Goal: Task Accomplishment & Management: Complete application form

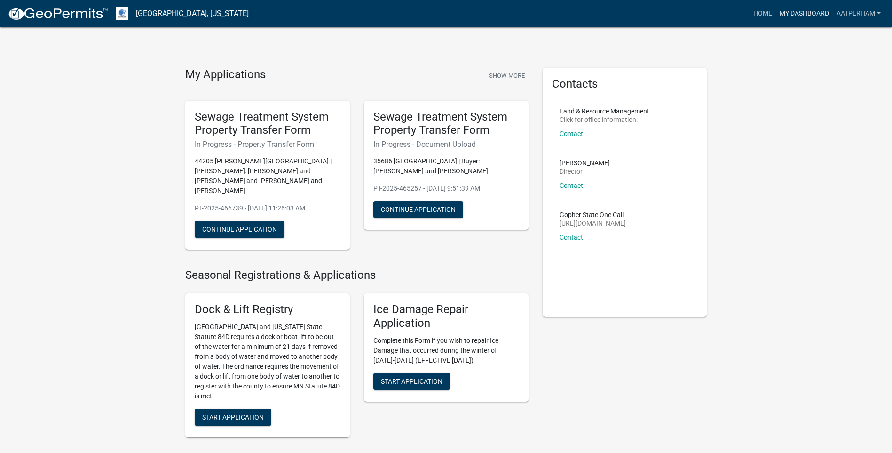
click at [801, 15] on link "My Dashboard" at bounding box center [804, 14] width 57 height 18
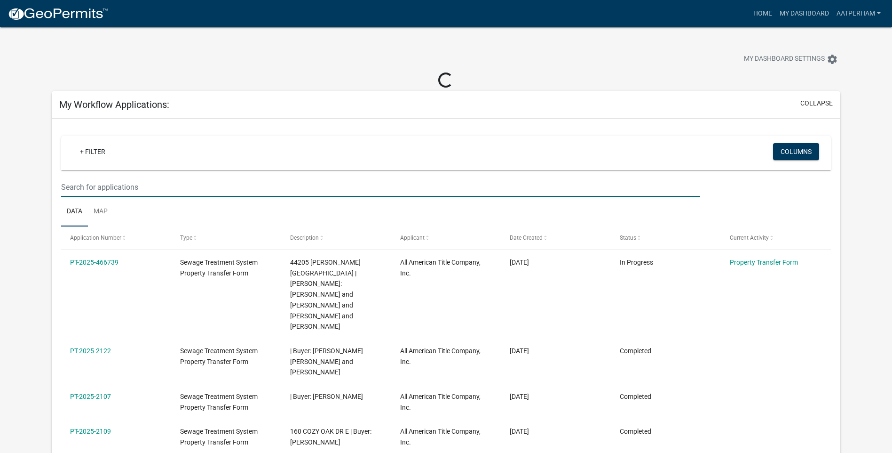
click at [169, 183] on input "text" at bounding box center [380, 186] width 639 height 19
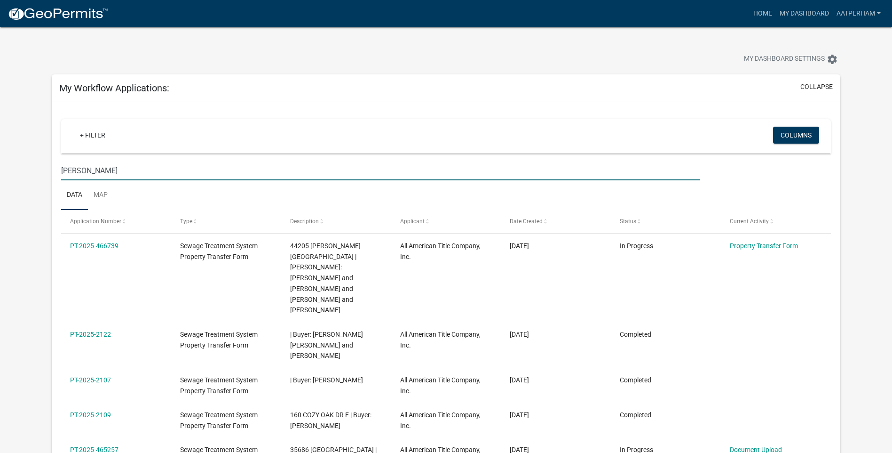
type input "bohn"
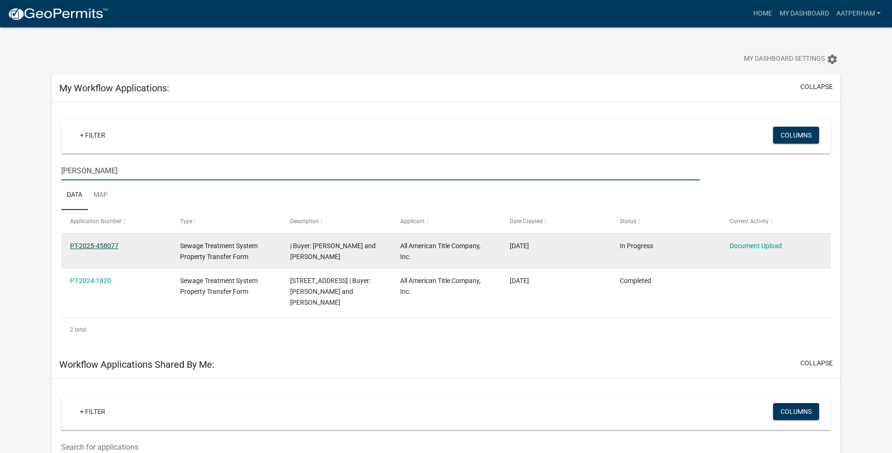
click at [110, 246] on link "PT-2025-458077" at bounding box center [94, 246] width 48 height 8
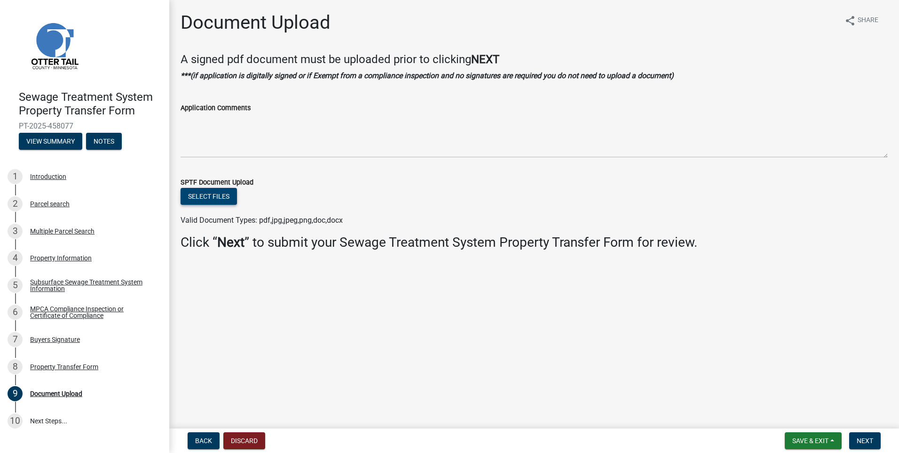
click at [213, 194] on button "Select files" at bounding box center [209, 196] width 56 height 17
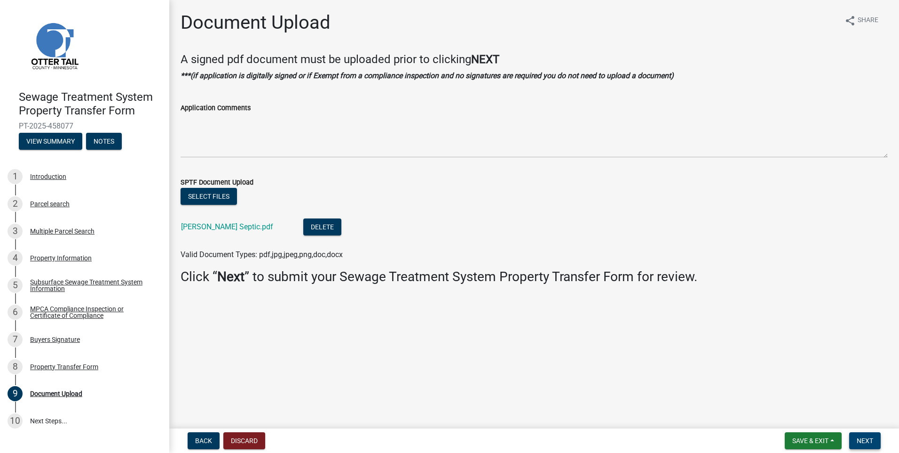
click at [859, 439] on span "Next" at bounding box center [865, 441] width 16 height 8
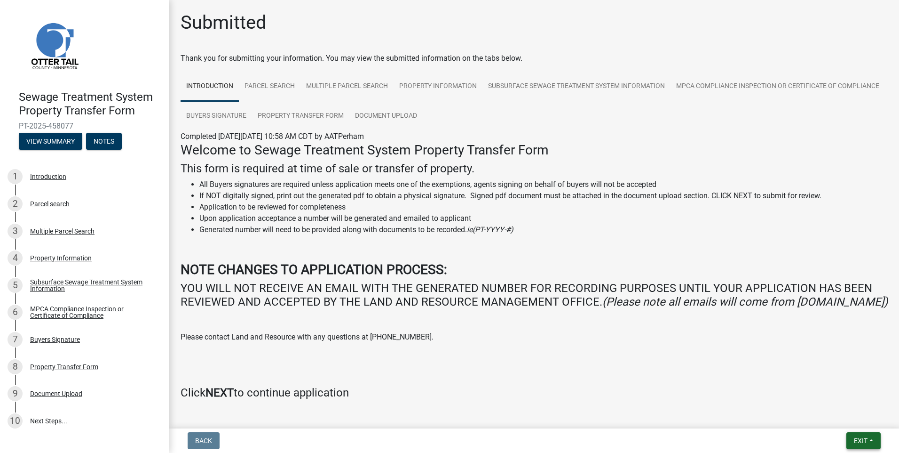
click at [863, 434] on button "Exit" at bounding box center [864, 440] width 34 height 17
click at [862, 415] on button "Save & Exit" at bounding box center [843, 416] width 75 height 23
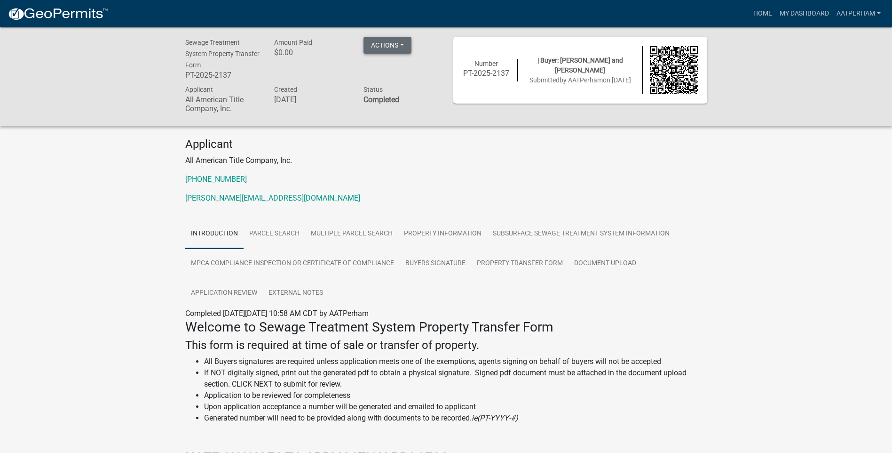
click at [387, 48] on button "Actions" at bounding box center [388, 45] width 48 height 17
click at [390, 74] on link "Printer Friendly" at bounding box center [401, 69] width 75 height 23
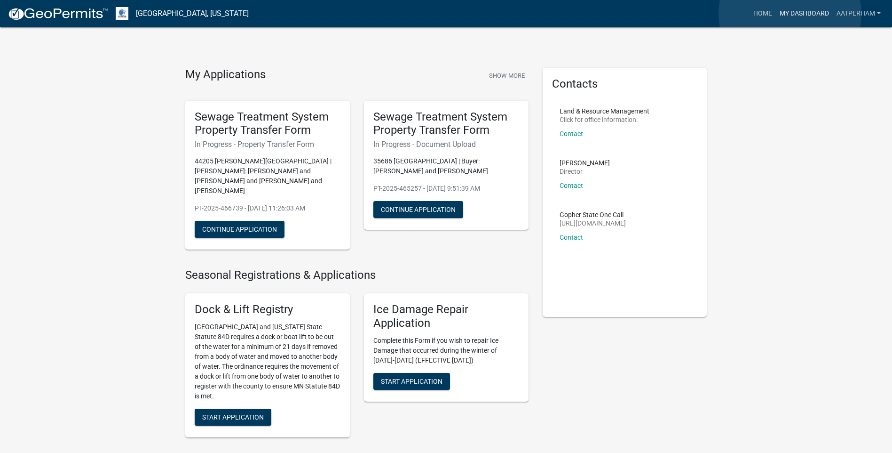
click at [790, 13] on link "My Dashboard" at bounding box center [804, 14] width 57 height 18
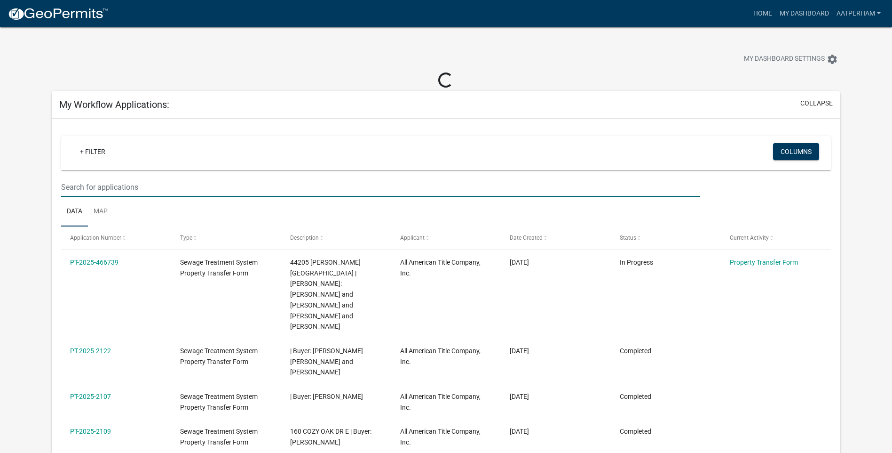
click at [113, 187] on input "text" at bounding box center [380, 186] width 639 height 19
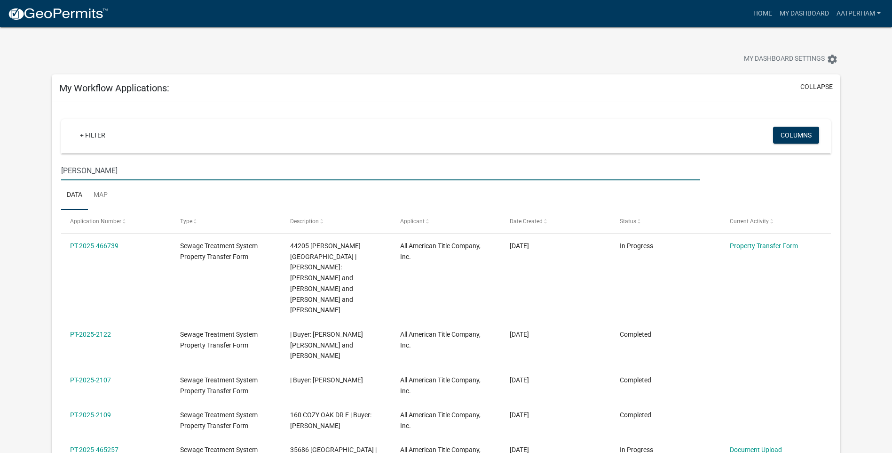
type input "nelson"
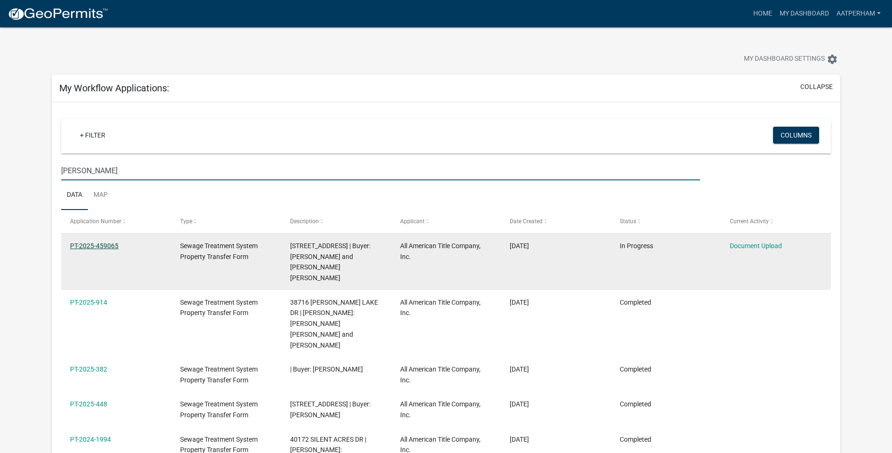
click at [109, 247] on link "PT-2025-459065" at bounding box center [94, 246] width 48 height 8
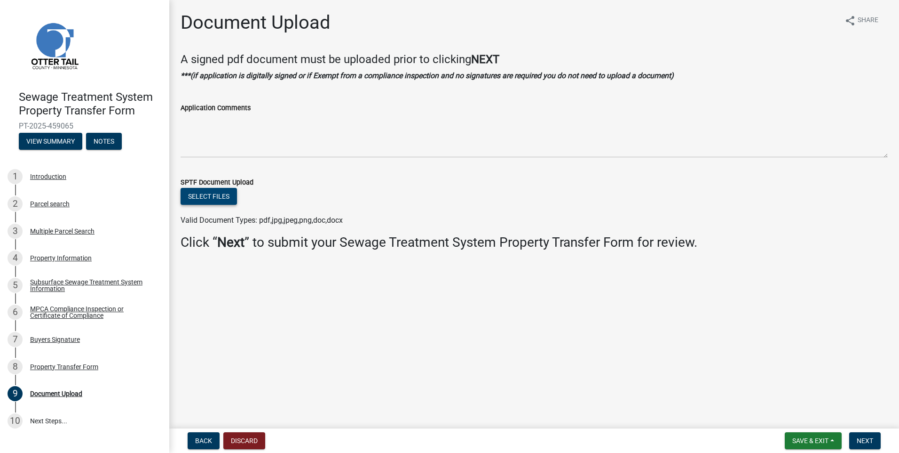
click at [218, 200] on button "Select files" at bounding box center [209, 196] width 56 height 17
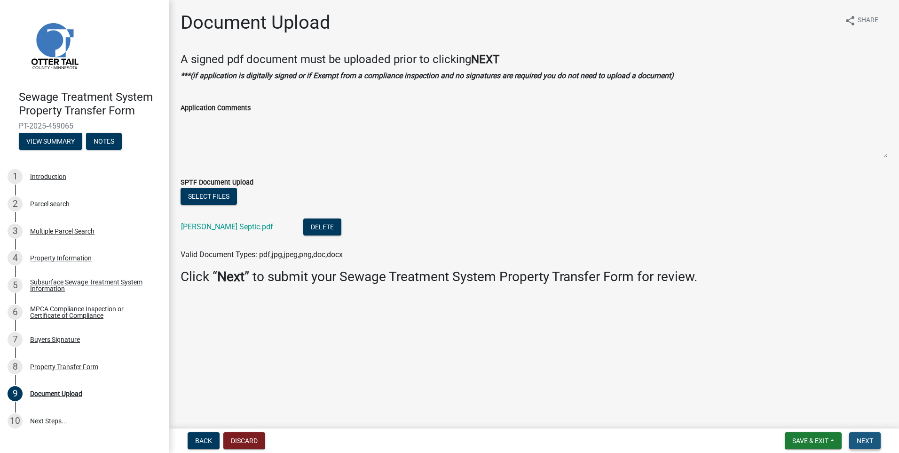
click at [869, 442] on span "Next" at bounding box center [865, 441] width 16 height 8
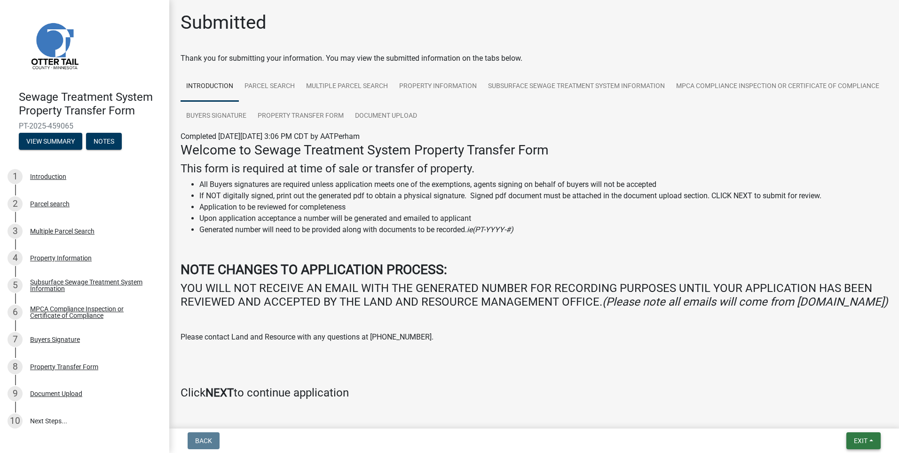
click at [869, 442] on button "Exit" at bounding box center [864, 440] width 34 height 17
click at [853, 417] on button "Save & Exit" at bounding box center [843, 416] width 75 height 23
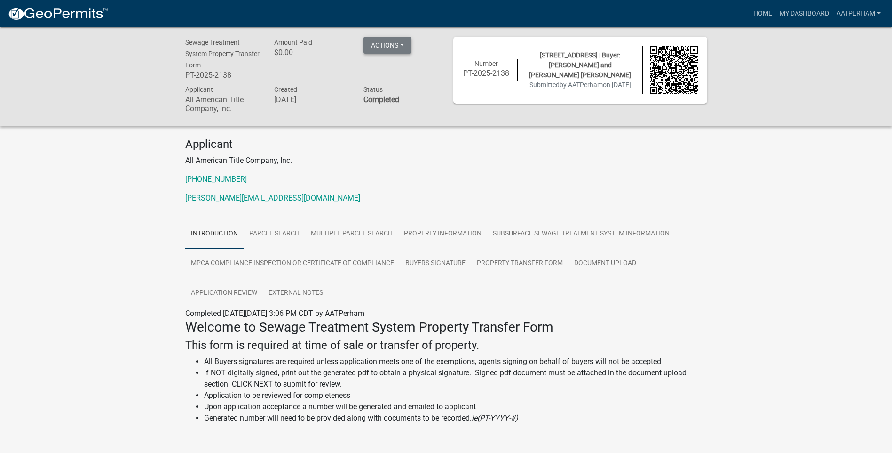
click at [393, 43] on button "Actions" at bounding box center [388, 45] width 48 height 17
click at [409, 71] on link "Printer Friendly" at bounding box center [401, 69] width 75 height 23
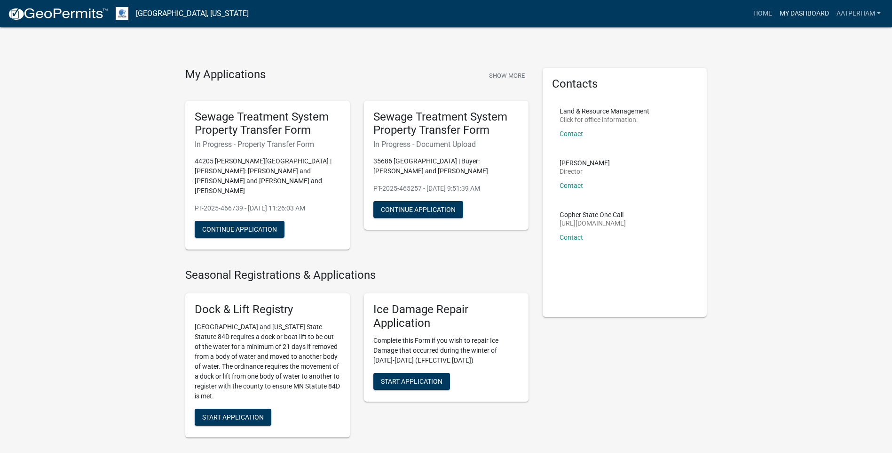
click at [794, 7] on link "My Dashboard" at bounding box center [804, 14] width 57 height 18
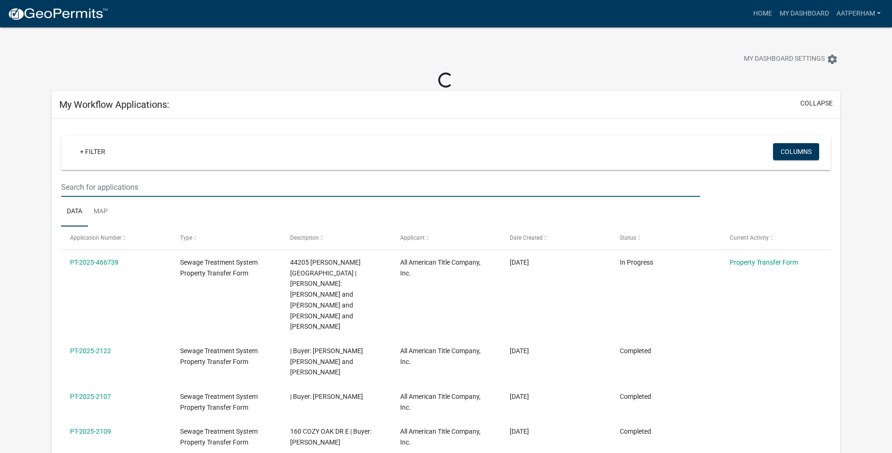
click at [98, 188] on input "text" at bounding box center [380, 186] width 639 height 19
type input "steffen"
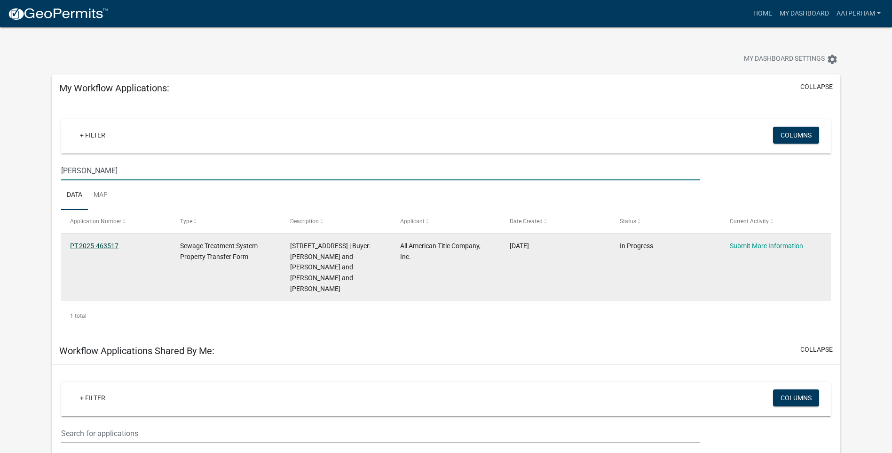
click at [100, 246] on link "PT-2025-463517" at bounding box center [94, 246] width 48 height 8
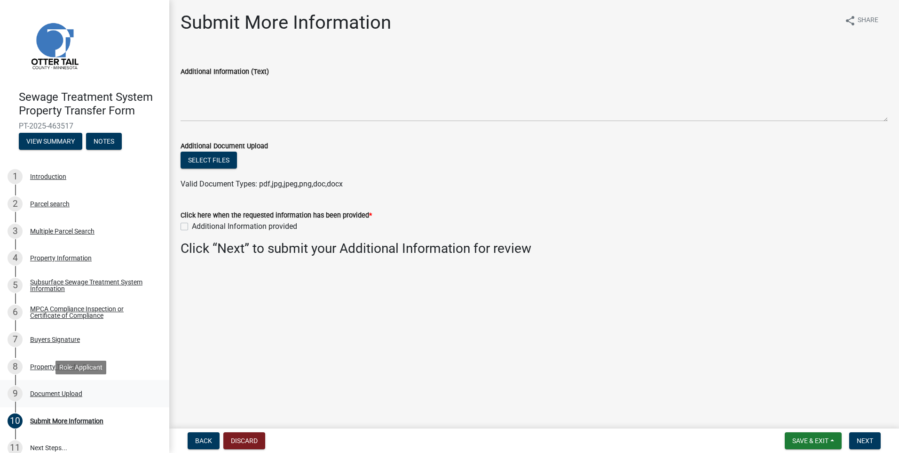
drag, startPoint x: 68, startPoint y: 393, endPoint x: 84, endPoint y: 398, distance: 16.2
click at [68, 393] on div "Document Upload" at bounding box center [56, 393] width 52 height 7
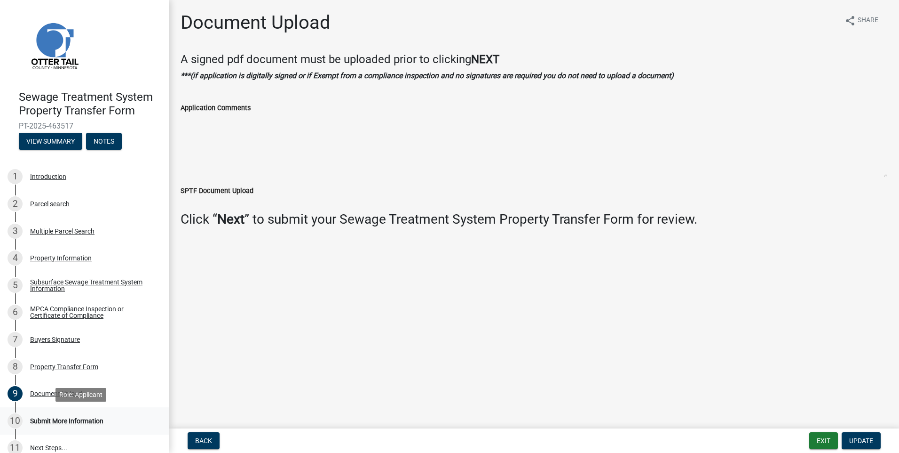
click at [39, 422] on div "Submit More Information" at bounding box center [66, 420] width 73 height 7
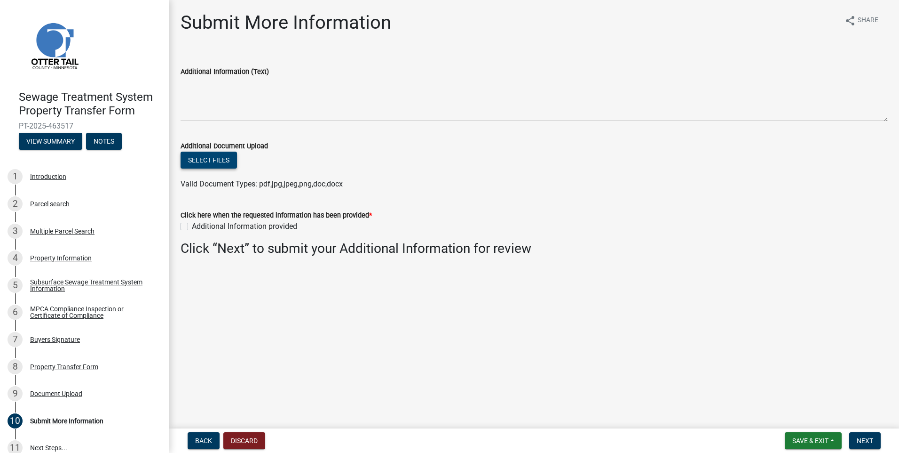
click at [198, 157] on button "Select files" at bounding box center [209, 159] width 56 height 17
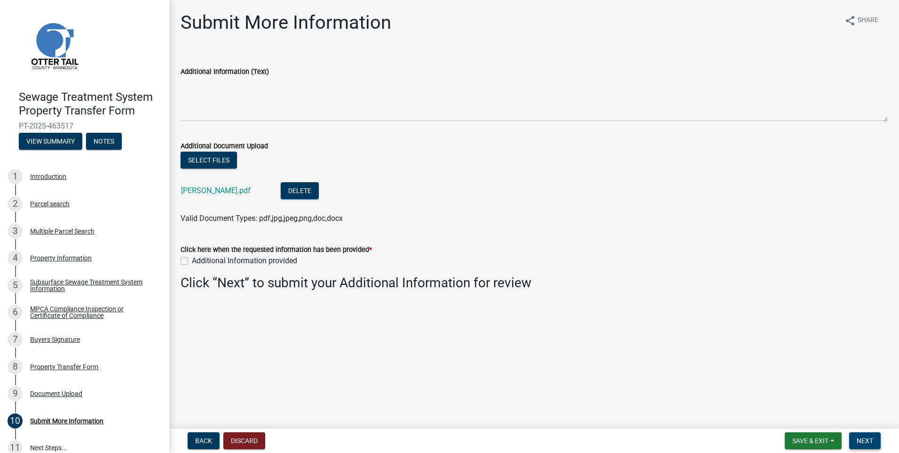
click at [876, 443] on button "Next" at bounding box center [866, 440] width 32 height 17
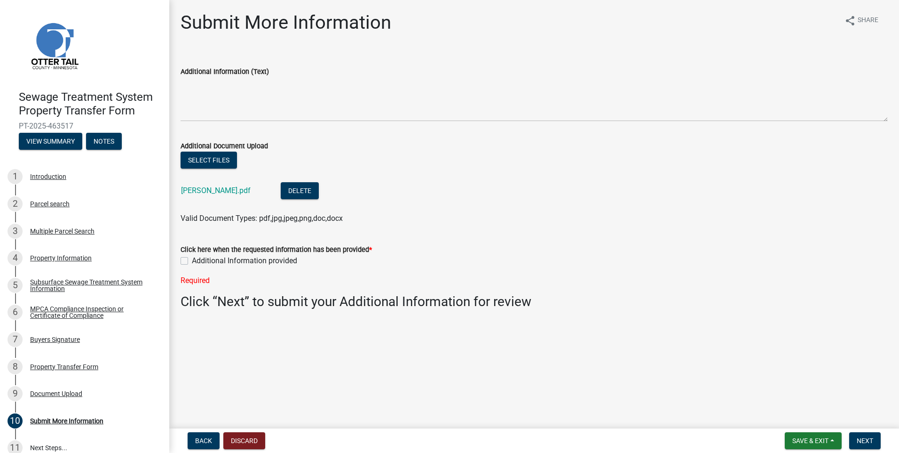
click at [192, 261] on label "Additional Information provided" at bounding box center [244, 260] width 105 height 11
click at [192, 261] on input "Additional Information provided" at bounding box center [195, 258] width 6 height 6
checkbox input "true"
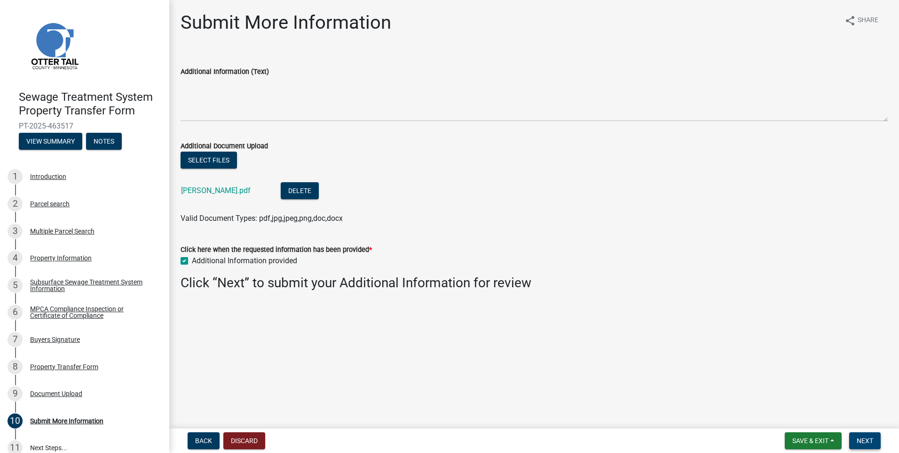
click at [860, 438] on span "Next" at bounding box center [865, 441] width 16 height 8
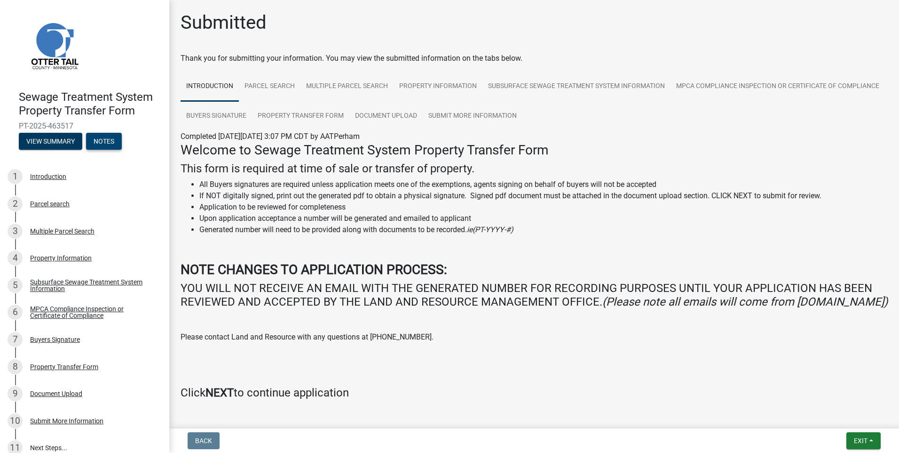
click at [100, 137] on button "Notes" at bounding box center [104, 141] width 36 height 17
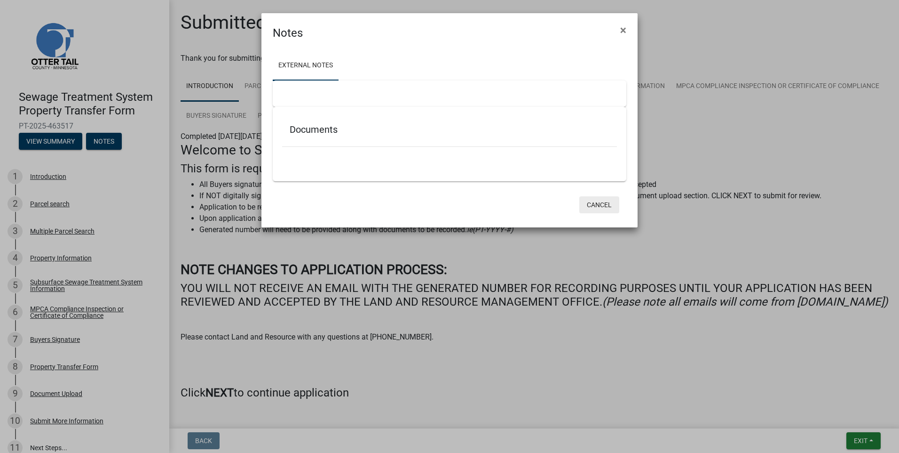
click at [605, 202] on button "Cancel" at bounding box center [600, 204] width 40 height 17
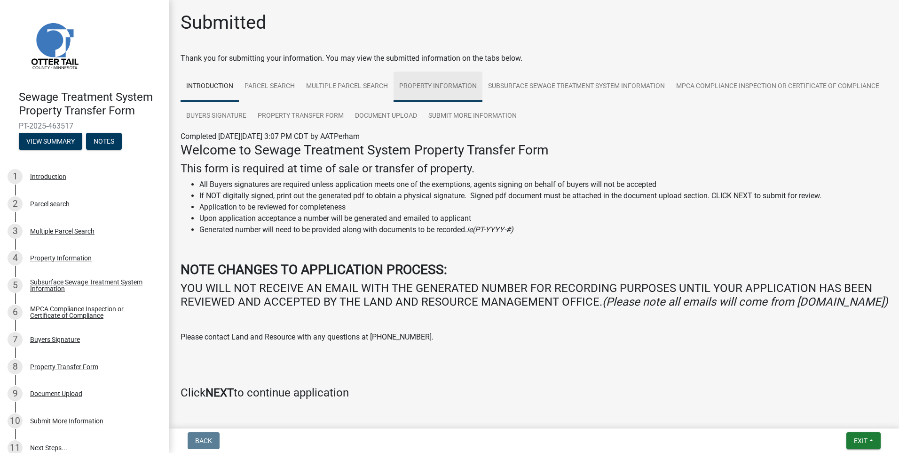
click at [454, 78] on link "Property Information" at bounding box center [438, 87] width 89 height 30
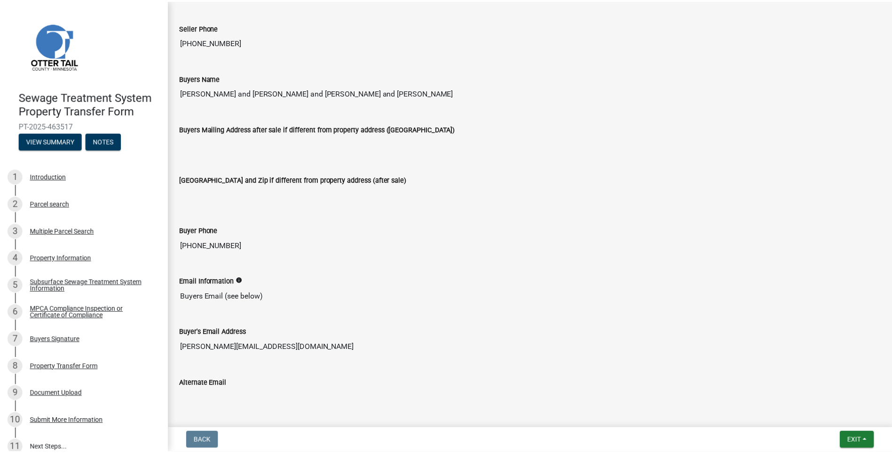
scroll to position [477, 0]
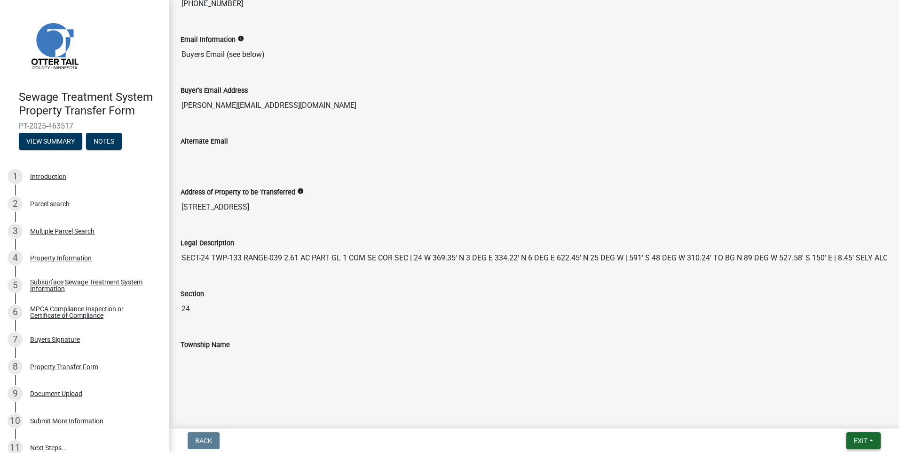
click at [863, 441] on span "Exit" at bounding box center [861, 441] width 14 height 8
click at [863, 422] on button "Save & Exit" at bounding box center [843, 416] width 75 height 23
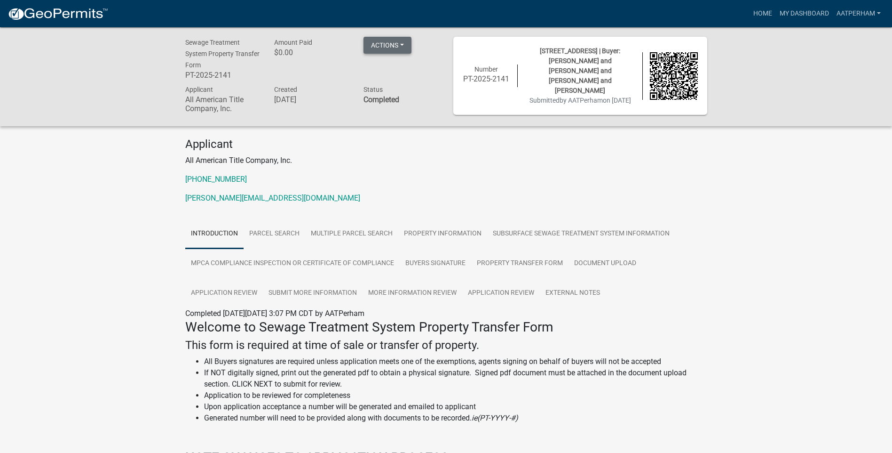
click at [387, 45] on button "Actions" at bounding box center [388, 45] width 48 height 17
click at [391, 72] on link "Printer Friendly" at bounding box center [401, 69] width 75 height 23
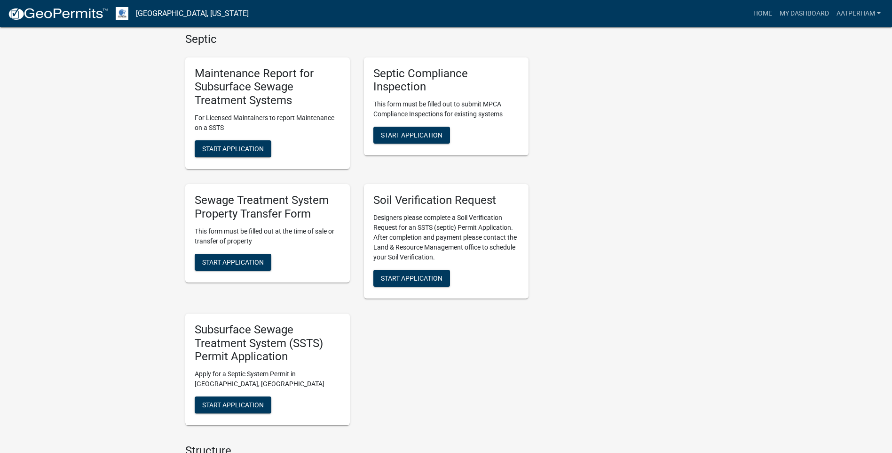
scroll to position [470, 0]
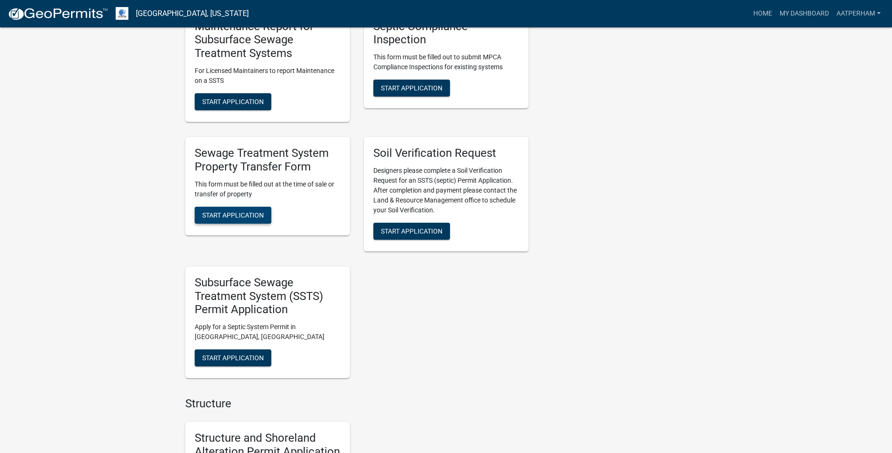
click at [223, 211] on span "Start Application" at bounding box center [233, 215] width 62 height 8
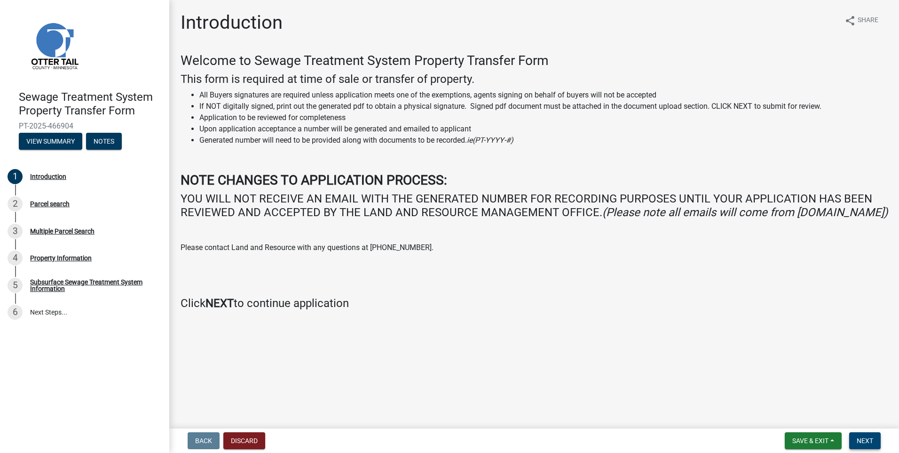
click at [856, 438] on button "Next" at bounding box center [866, 440] width 32 height 17
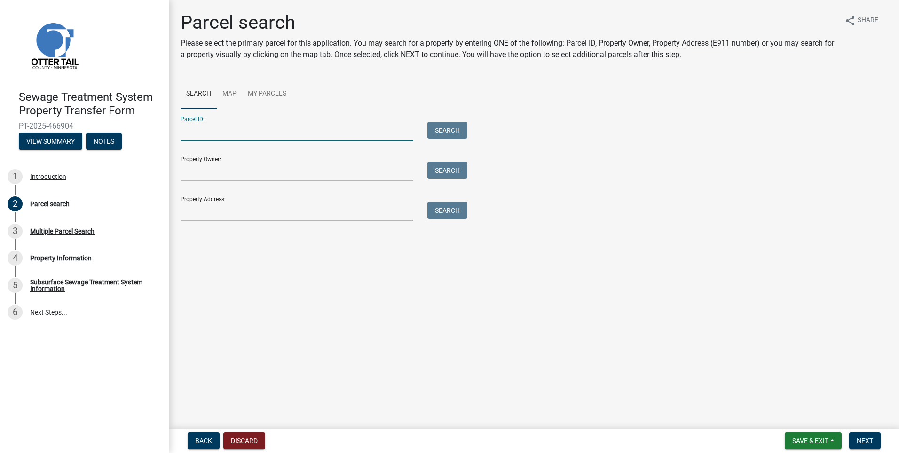
click at [222, 132] on input "Parcel ID:" at bounding box center [297, 131] width 233 height 19
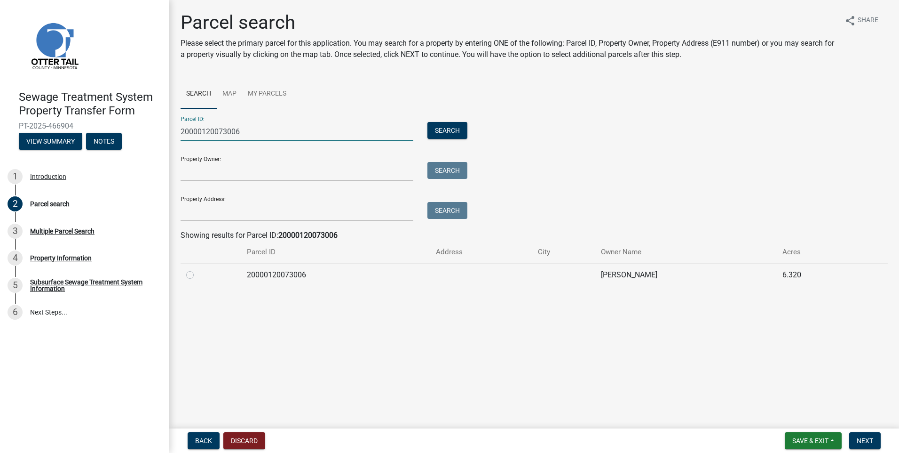
type input "20000120073006"
click at [196, 273] on div at bounding box center [210, 274] width 49 height 11
drag, startPoint x: 188, startPoint y: 274, endPoint x: 241, endPoint y: 298, distance: 58.3
click at [198, 269] on label at bounding box center [198, 269] width 0 height 0
click at [198, 274] on input "radio" at bounding box center [201, 272] width 6 height 6
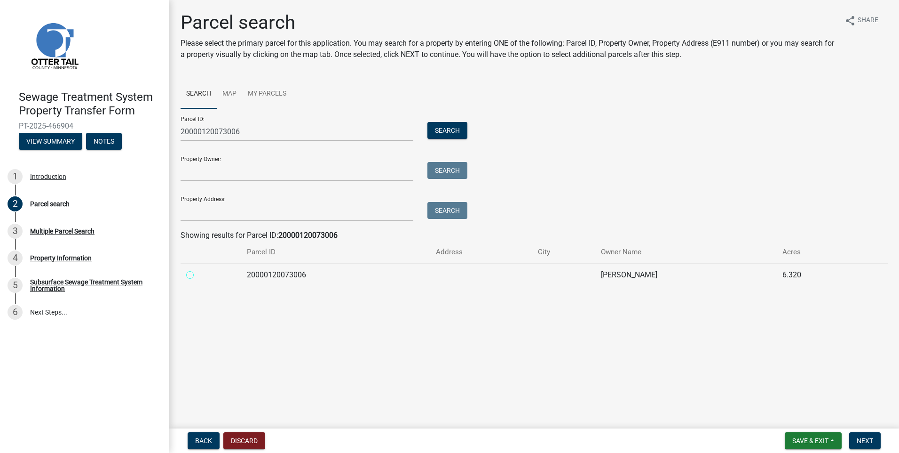
radio input "true"
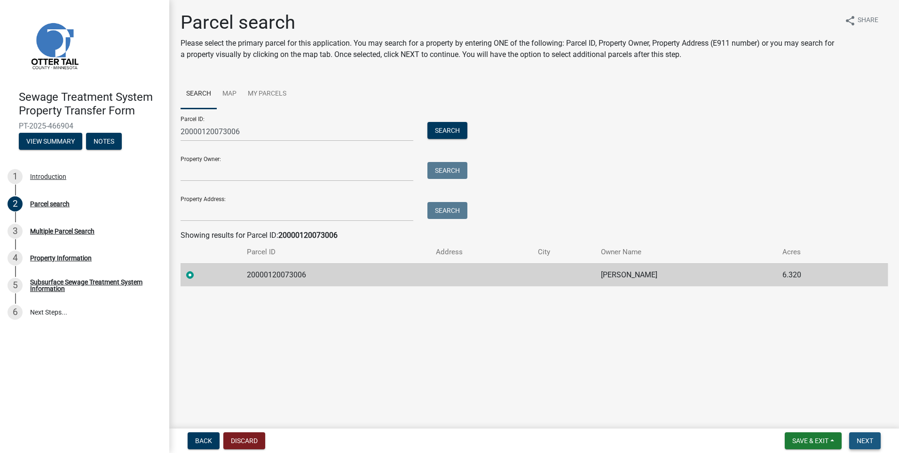
click at [873, 437] on span "Next" at bounding box center [865, 441] width 16 height 8
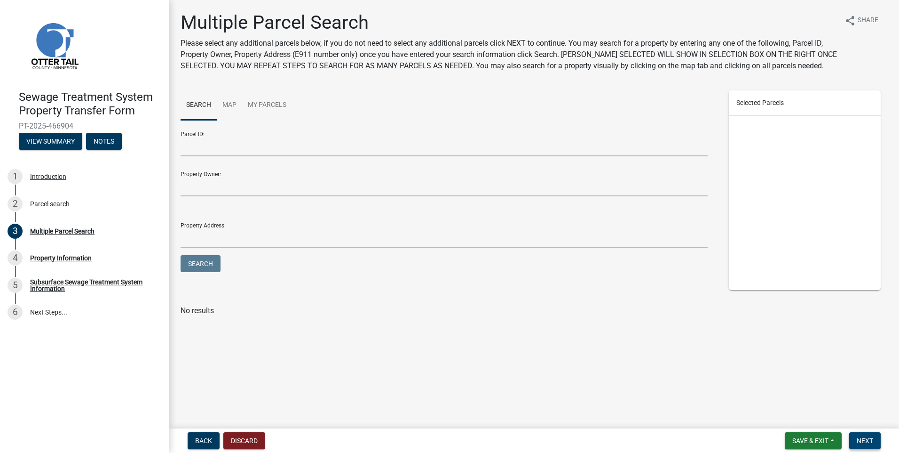
click at [868, 439] on span "Next" at bounding box center [865, 441] width 16 height 8
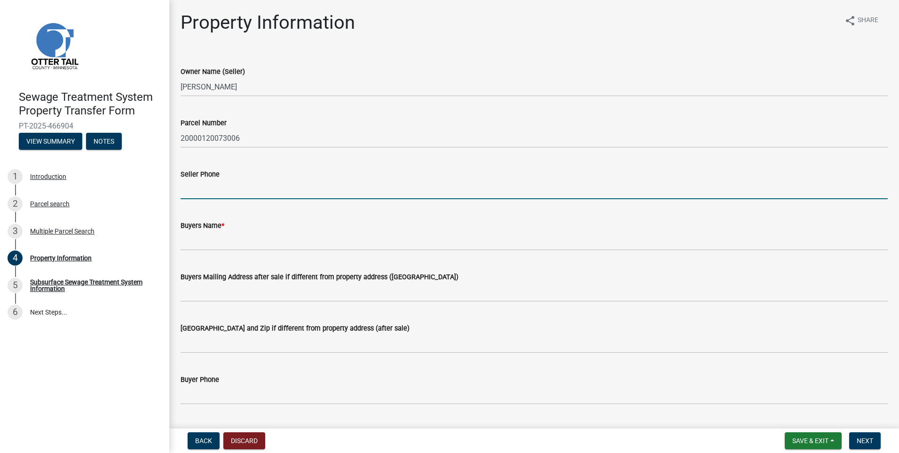
click at [197, 189] on input "Seller Phone" at bounding box center [535, 189] width 708 height 19
click at [189, 189] on input "Seller Phone" at bounding box center [535, 189] width 708 height 19
type input "[PHONE_NUMBER]"
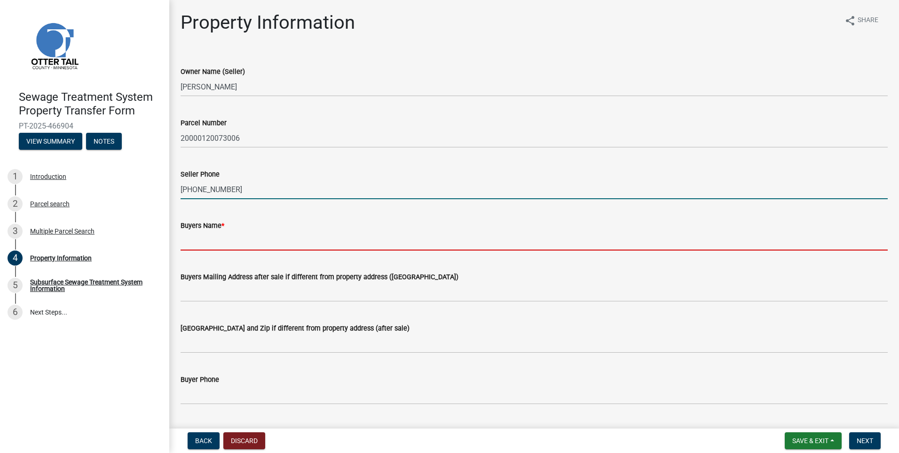
click at [199, 243] on input "Buyers Name *" at bounding box center [535, 240] width 708 height 19
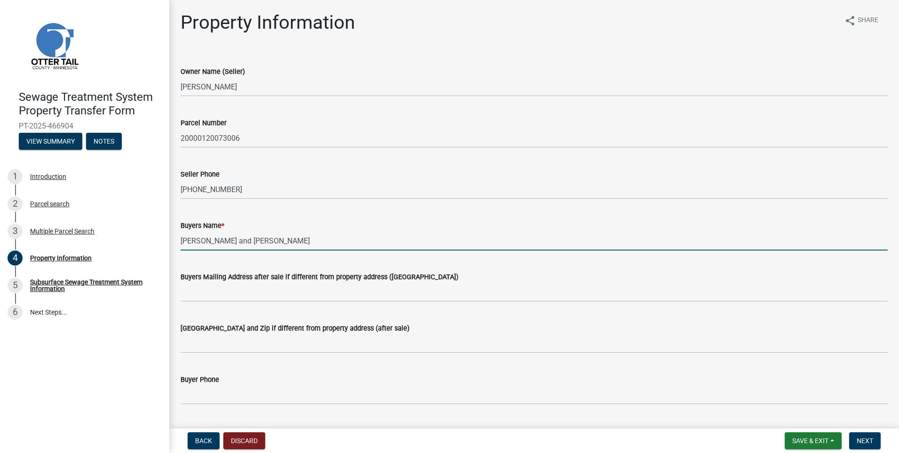
click at [282, 241] on input "[PERSON_NAME] and [PERSON_NAME]" at bounding box center [535, 240] width 708 height 19
type input "[PERSON_NAME] and [PERSON_NAME]"
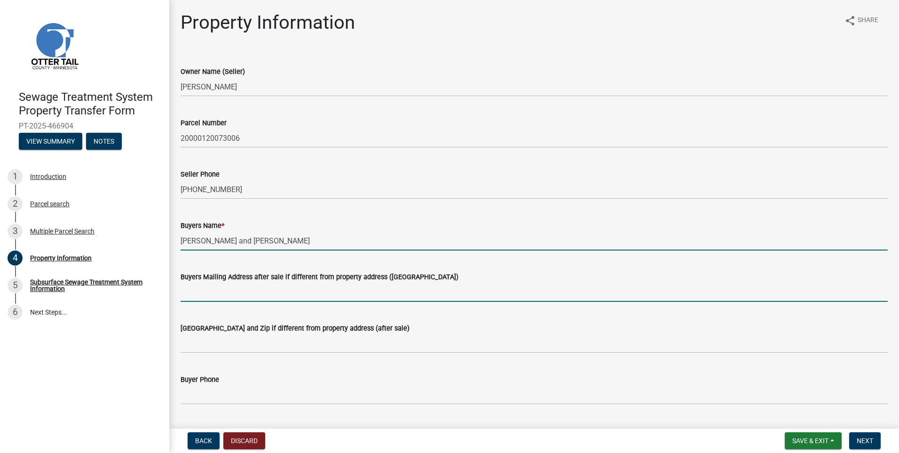
click at [204, 300] on input "Buyers Mailing Address after sale if different from property address ([GEOGRAPH…" at bounding box center [535, 291] width 708 height 19
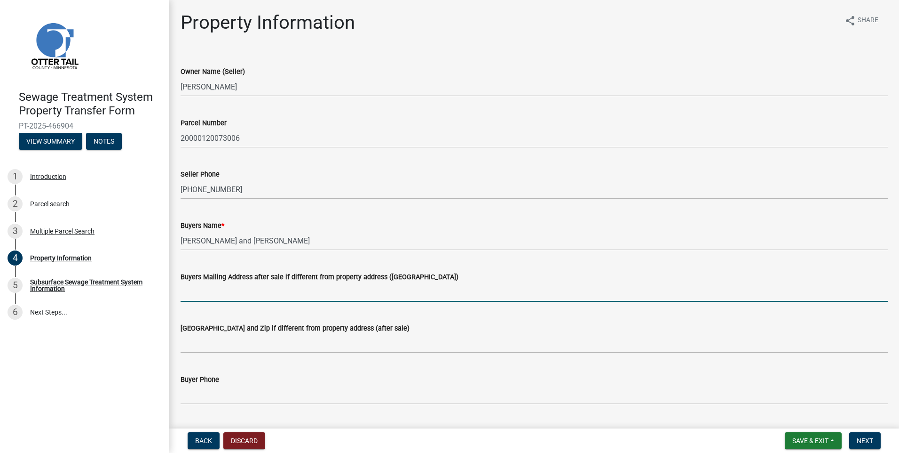
click at [477, 272] on div "Buyers Mailing Address after sale if different from property address ([GEOGRAPH…" at bounding box center [535, 276] width 708 height 11
click at [194, 292] on input "Buyers Mailing Address after sale if different from property address ([GEOGRAPH…" at bounding box center [535, 291] width 708 height 19
type input "[STREET_ADDRESS]"
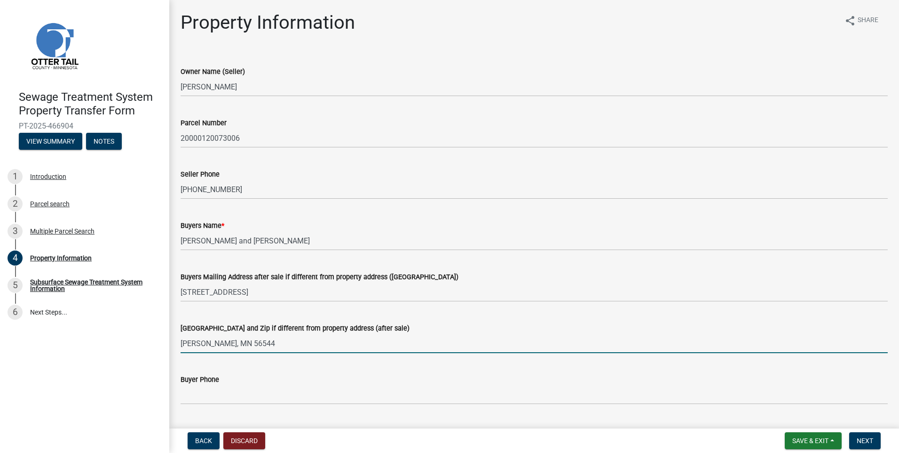
type input "[PERSON_NAME], MN 56544"
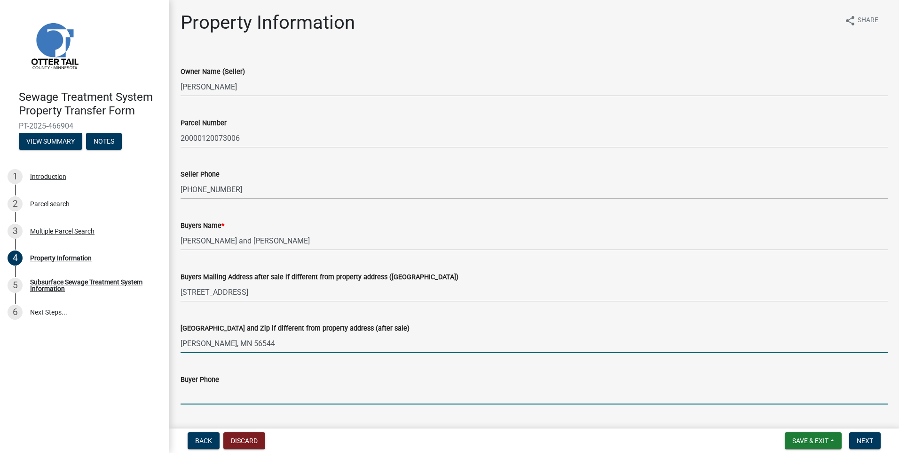
click at [236, 390] on input "Buyer Phone" at bounding box center [535, 394] width 708 height 19
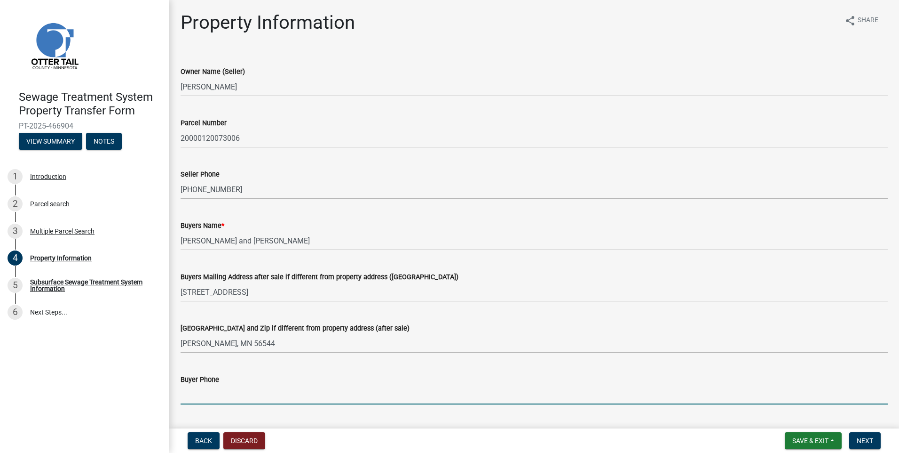
click at [223, 396] on input "Buyer Phone" at bounding box center [535, 394] width 708 height 19
type input "[PHONE_NUMBER]"
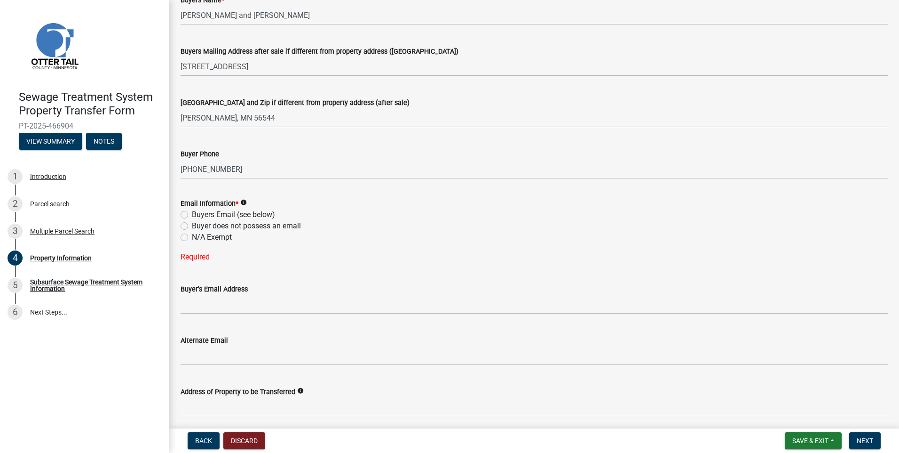
click at [192, 215] on label "Buyers Email (see below)" at bounding box center [233, 214] width 83 height 11
click at [192, 215] on input "Buyers Email (see below)" at bounding box center [195, 212] width 6 height 6
radio input "true"
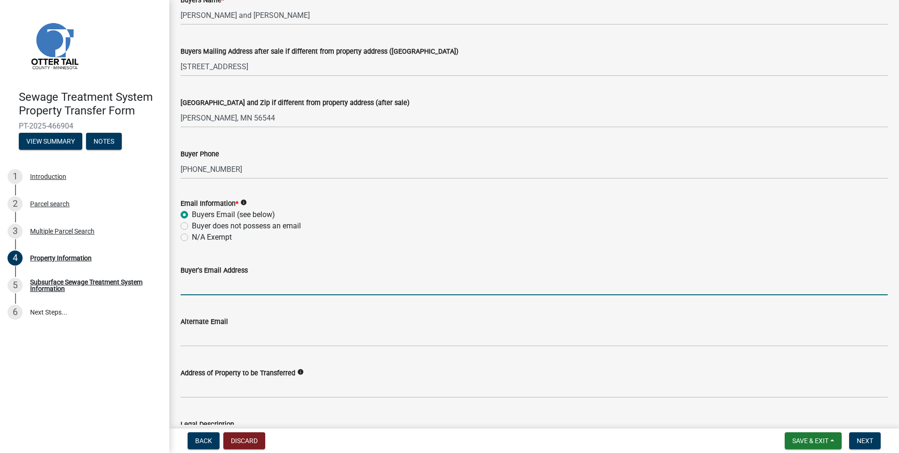
click at [212, 285] on input "Buyer's Email Address" at bounding box center [535, 285] width 708 height 19
type input "[EMAIL_ADDRESS][DOMAIN_NAME]"
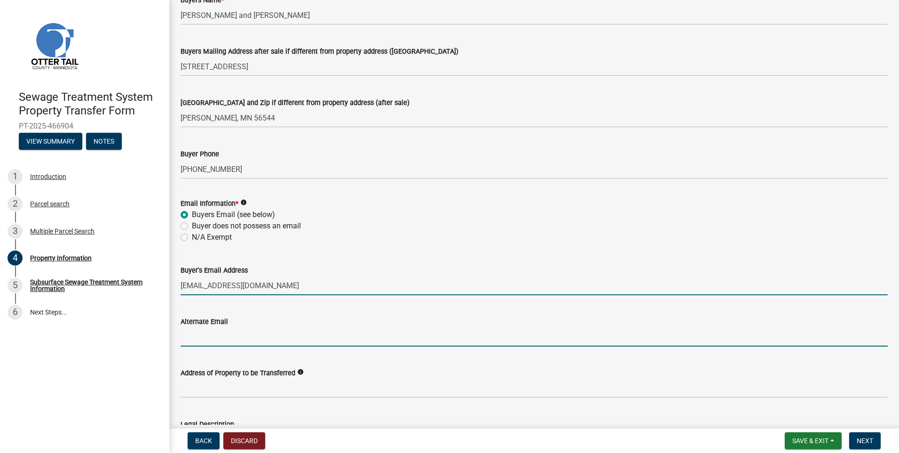
click at [429, 335] on input "Alternate Email" at bounding box center [535, 336] width 708 height 19
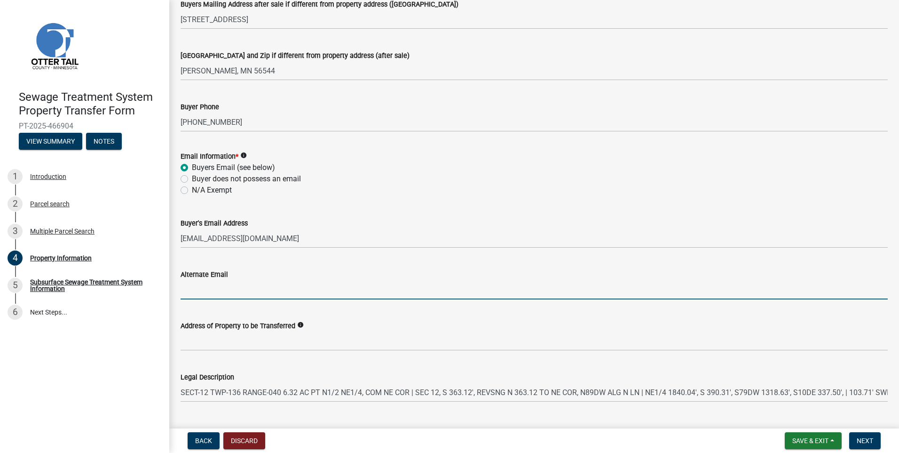
scroll to position [398, 0]
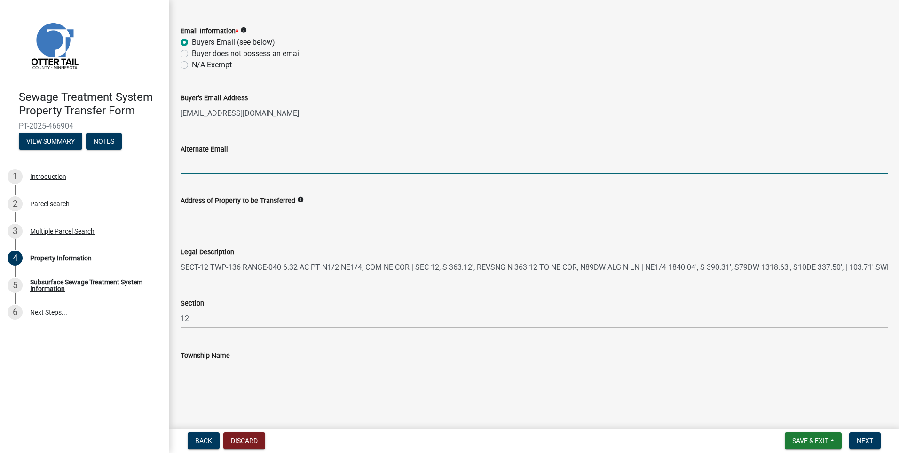
click at [491, 202] on div "Address of Property to be Transferred info" at bounding box center [535, 200] width 708 height 11
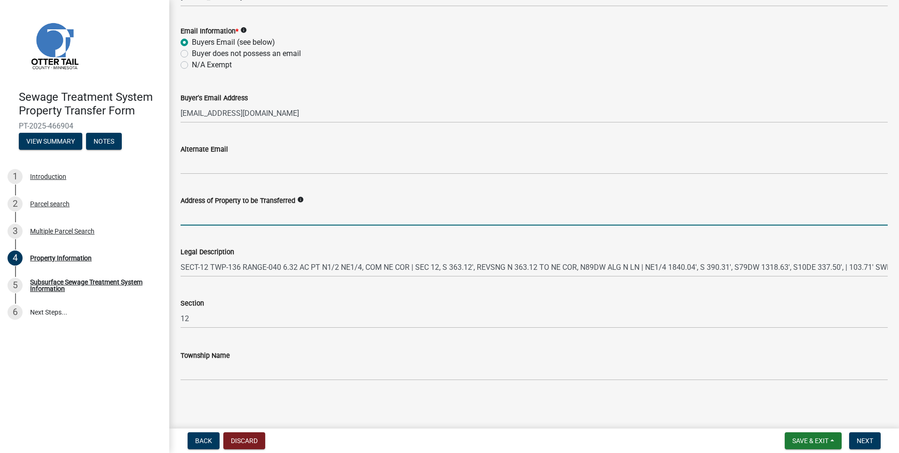
click at [195, 214] on input "Address of Property to be Transferred" at bounding box center [535, 215] width 708 height 19
click at [188, 215] on input "Address of Property to be Transferred" at bounding box center [535, 215] width 708 height 19
paste input "xxxxx [GEOGRAPHIC_DATA]"
click at [267, 217] on input "xxxxx [GEOGRAPHIC_DATA]" at bounding box center [535, 215] width 708 height 19
paste input "Parcel D"
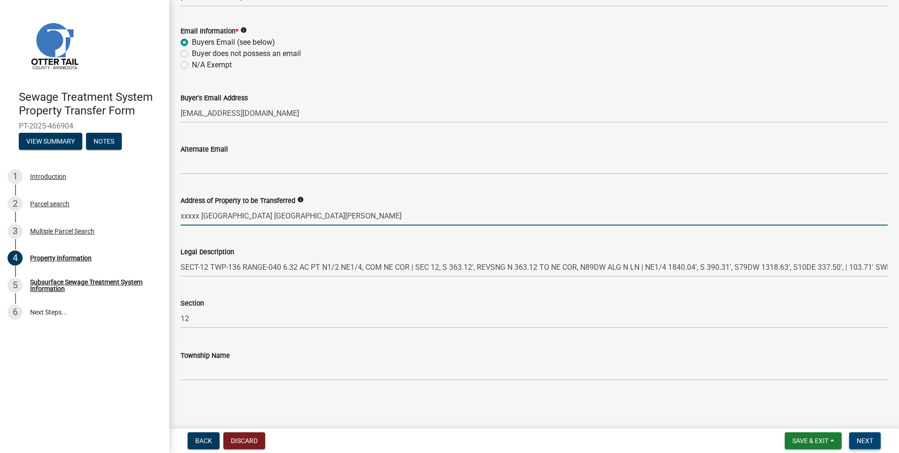
type input "xxxxx [GEOGRAPHIC_DATA] [GEOGRAPHIC_DATA][PERSON_NAME]"
click at [855, 438] on button "Next" at bounding box center [866, 440] width 32 height 17
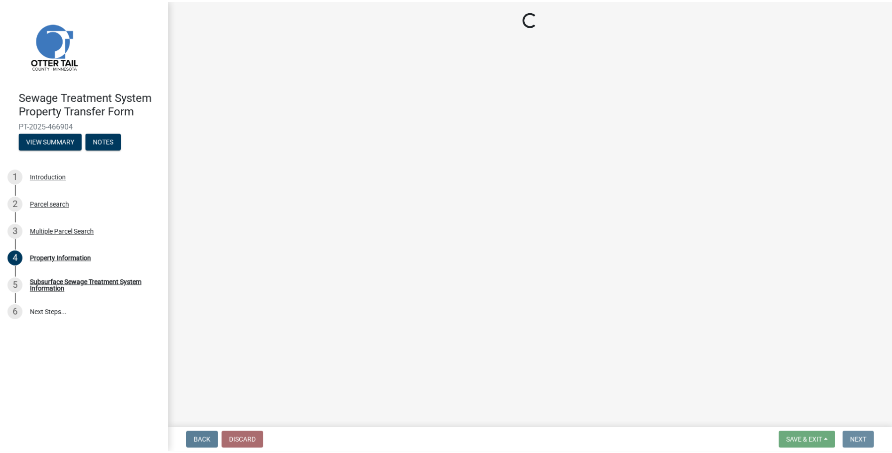
scroll to position [0, 0]
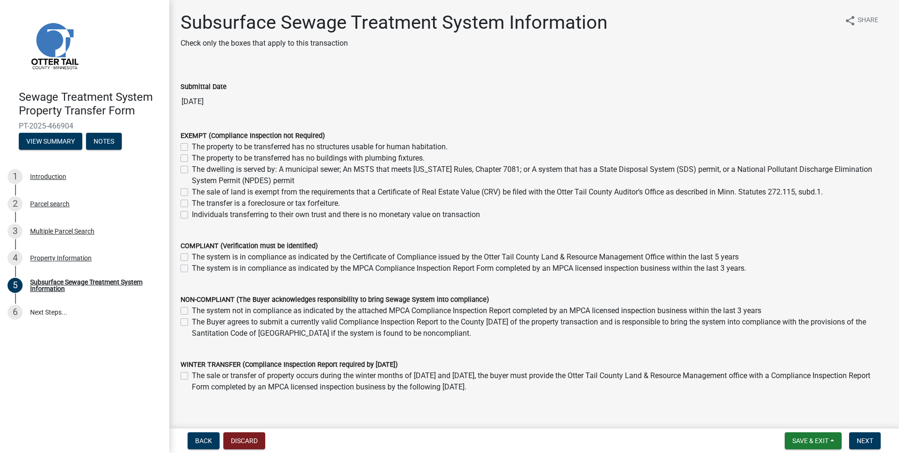
click at [192, 149] on label "The property to be transferred has no structures usable for human habitation." at bounding box center [320, 146] width 256 height 11
click at [192, 147] on input "The property to be transferred has no structures usable for human habitation." at bounding box center [195, 144] width 6 height 6
checkbox input "true"
checkbox input "false"
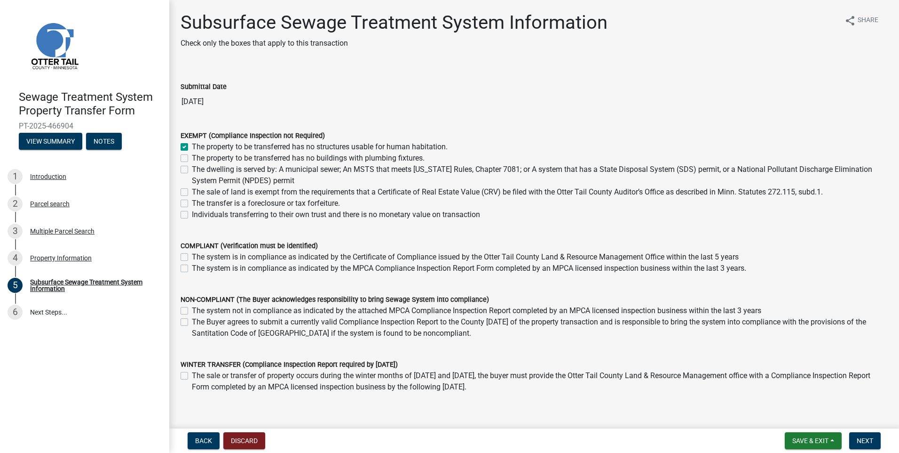
checkbox input "false"
click at [867, 438] on span "Next" at bounding box center [865, 441] width 16 height 8
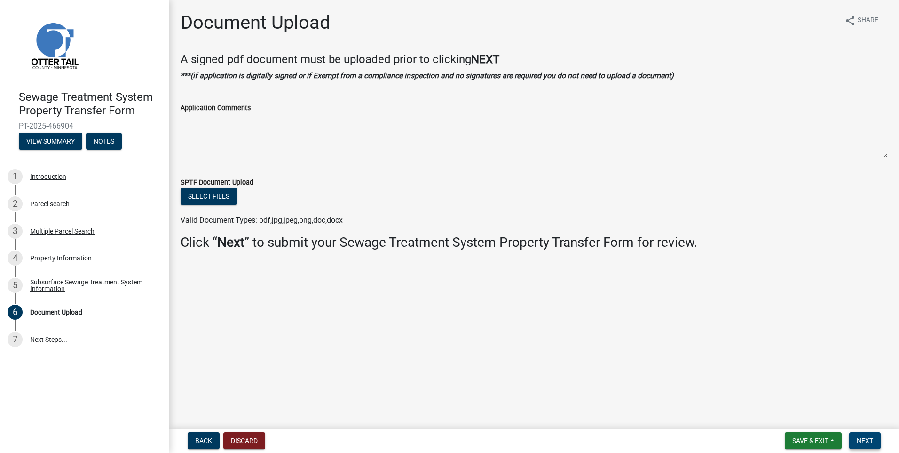
click at [868, 436] on button "Next" at bounding box center [866, 440] width 32 height 17
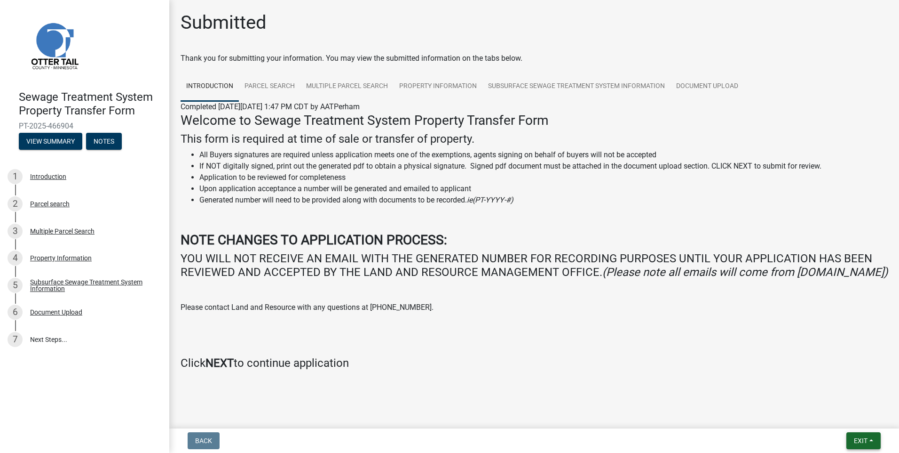
click at [864, 438] on span "Exit" at bounding box center [861, 441] width 14 height 8
click at [838, 414] on button "Save & Exit" at bounding box center [843, 416] width 75 height 23
